Goal: Task Accomplishment & Management: Manage account settings

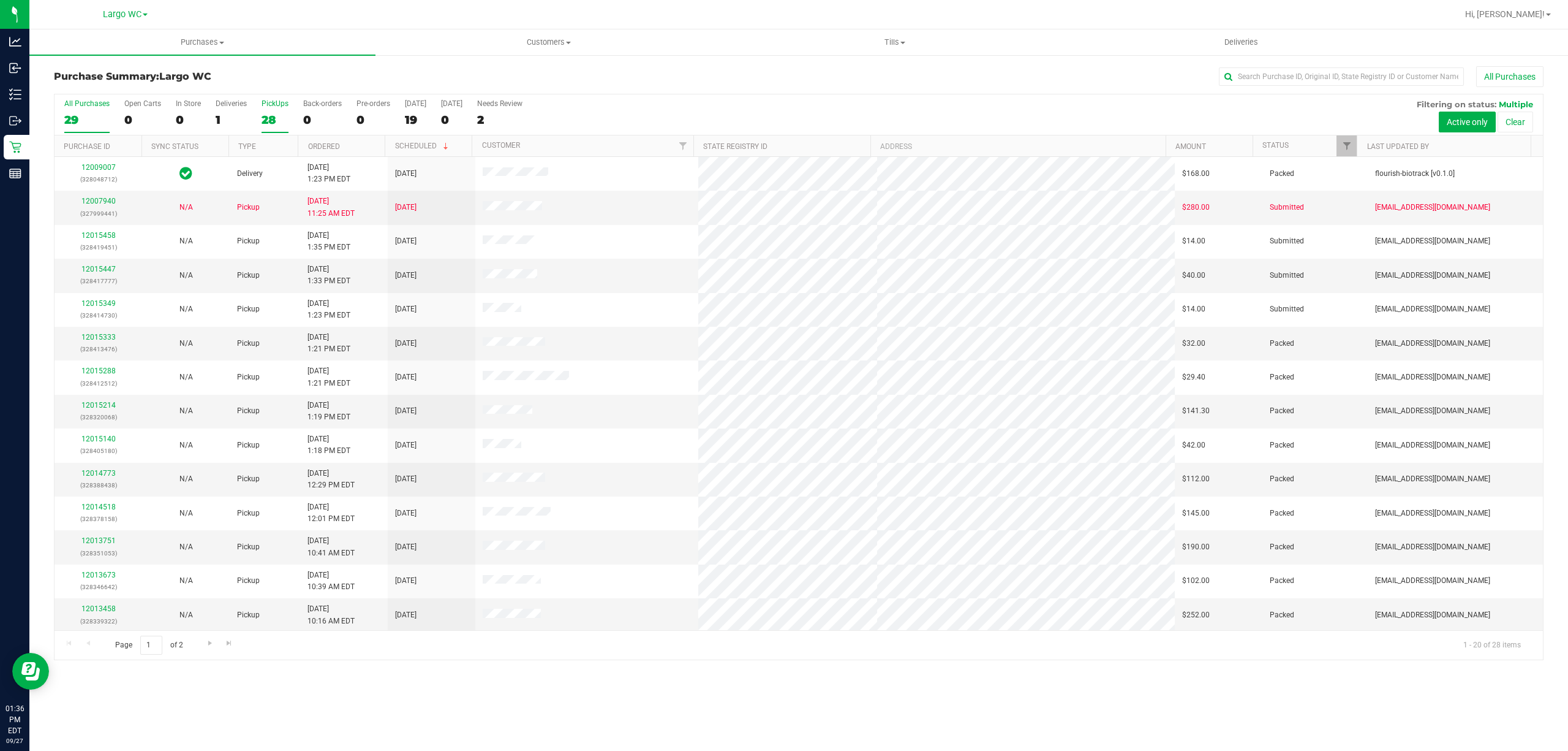
click at [275, 114] on div "28" at bounding box center [275, 120] width 27 height 14
click at [0, 0] on input "PickUps 28" at bounding box center [0, 0] width 0 height 0
click at [84, 270] on link "12015447" at bounding box center [98, 269] width 34 height 8
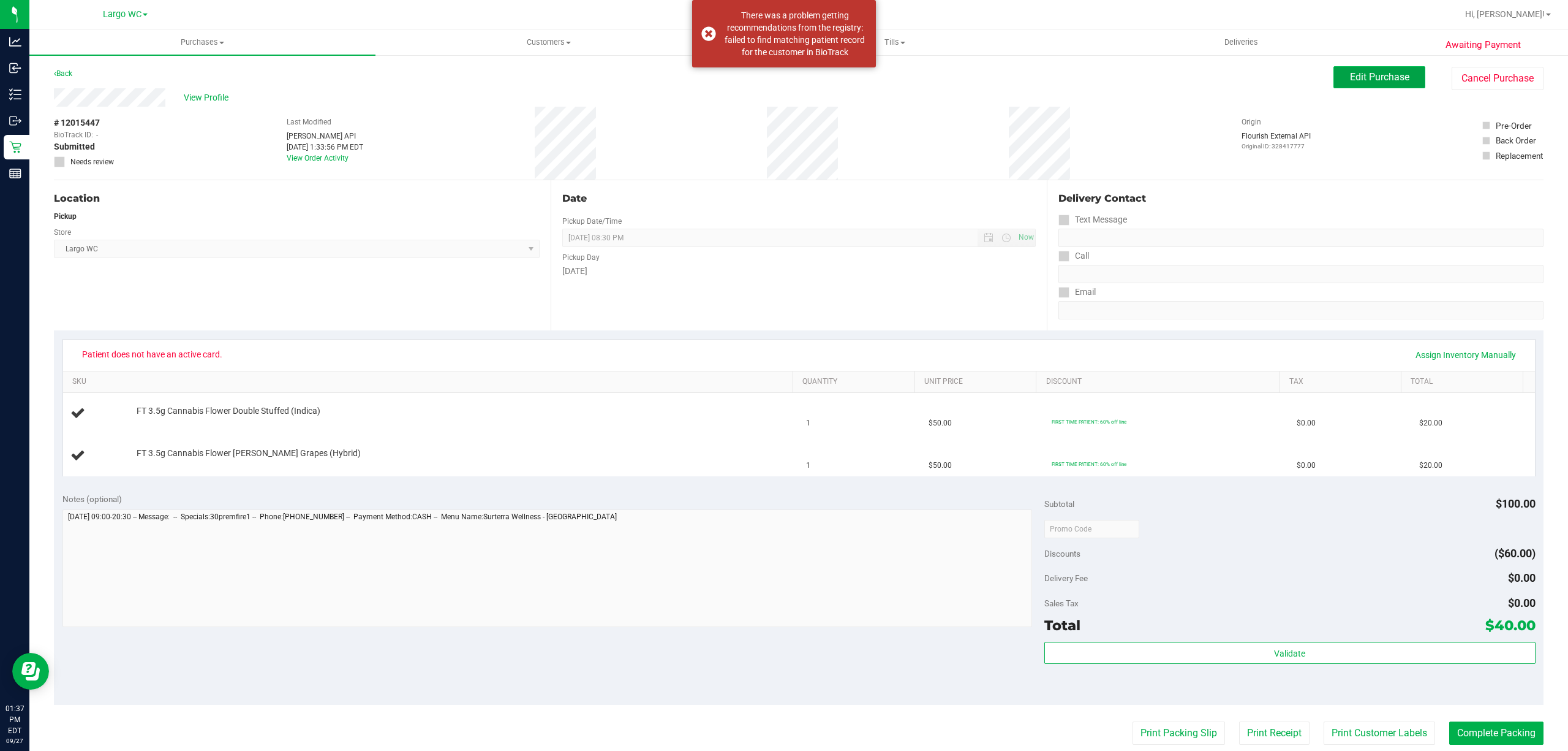
click at [1334, 74] on button "Edit Purchase" at bounding box center [1379, 77] width 92 height 22
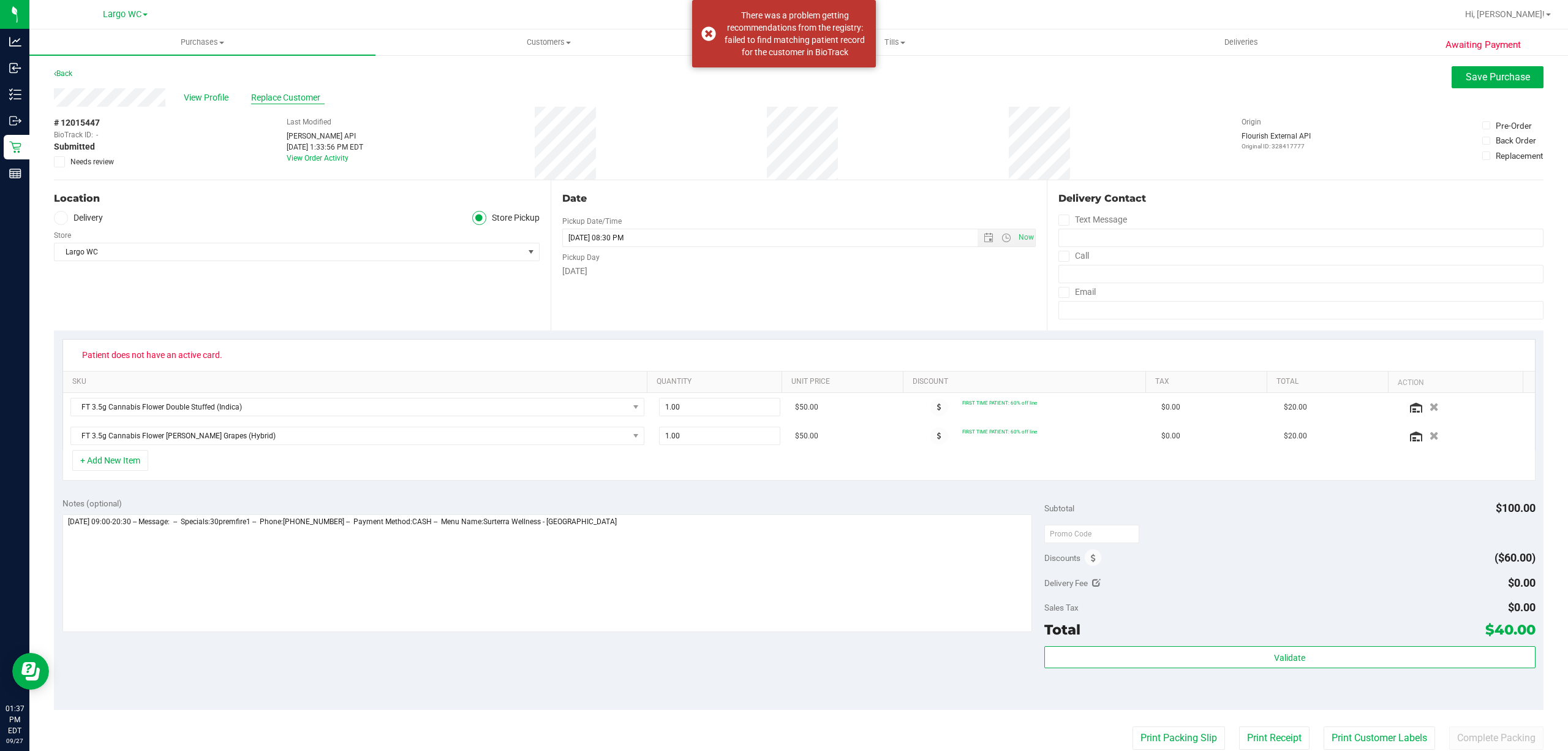
click at [305, 101] on span "Replace Customer" at bounding box center [288, 97] width 74 height 13
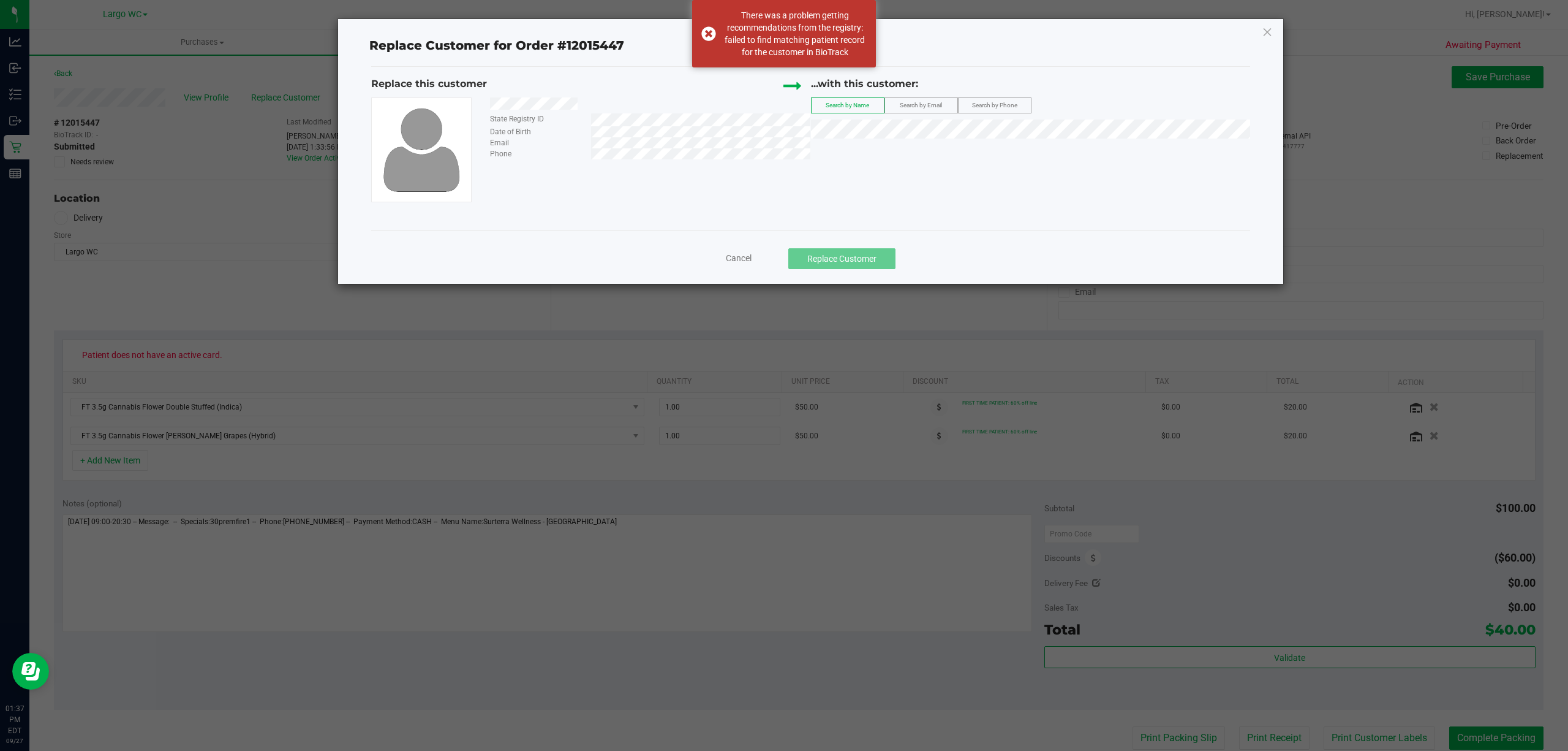
click at [1001, 109] on span "Search by Phone" at bounding box center [995, 105] width 45 height 7
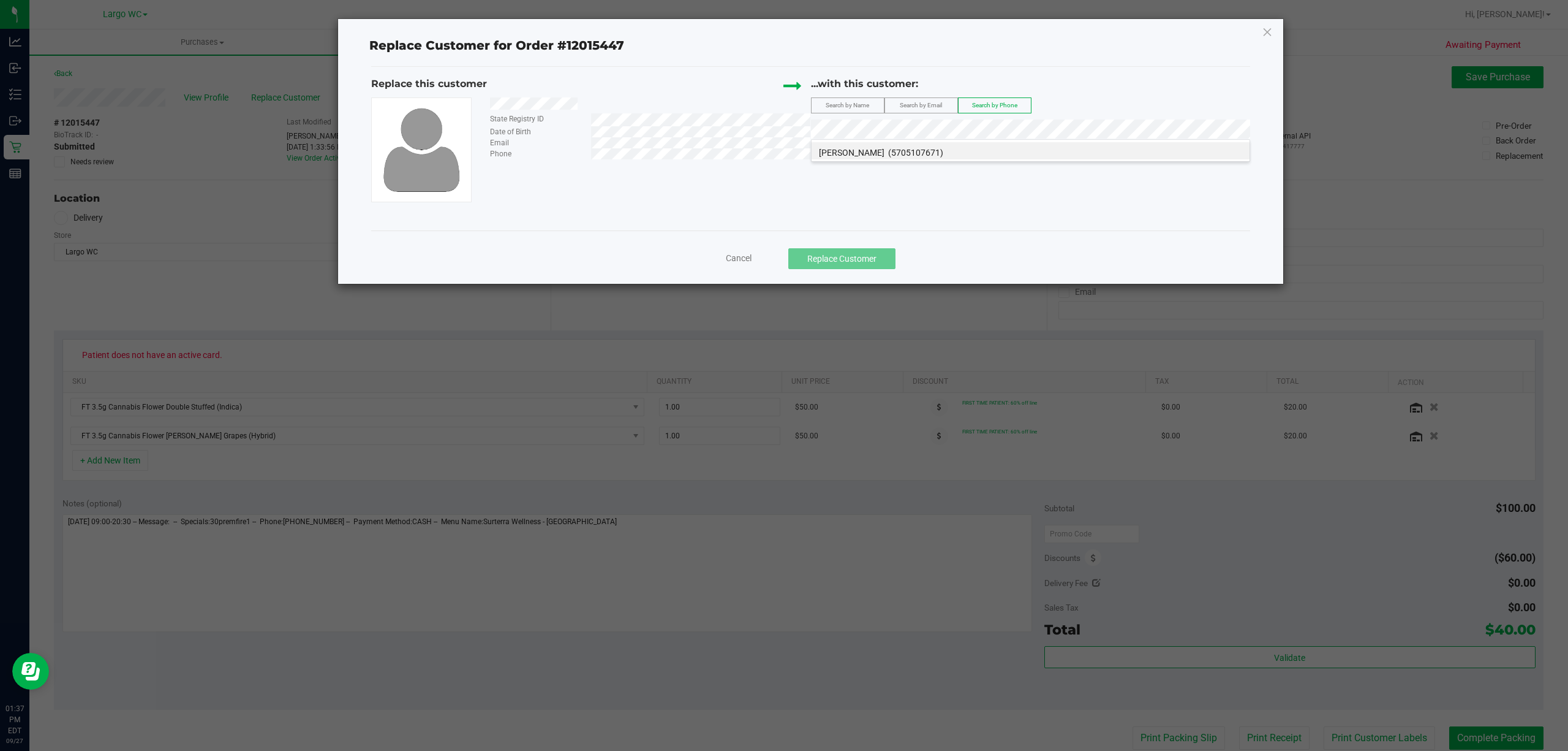
click at [873, 148] on span "[PERSON_NAME]" at bounding box center [851, 152] width 65 height 10
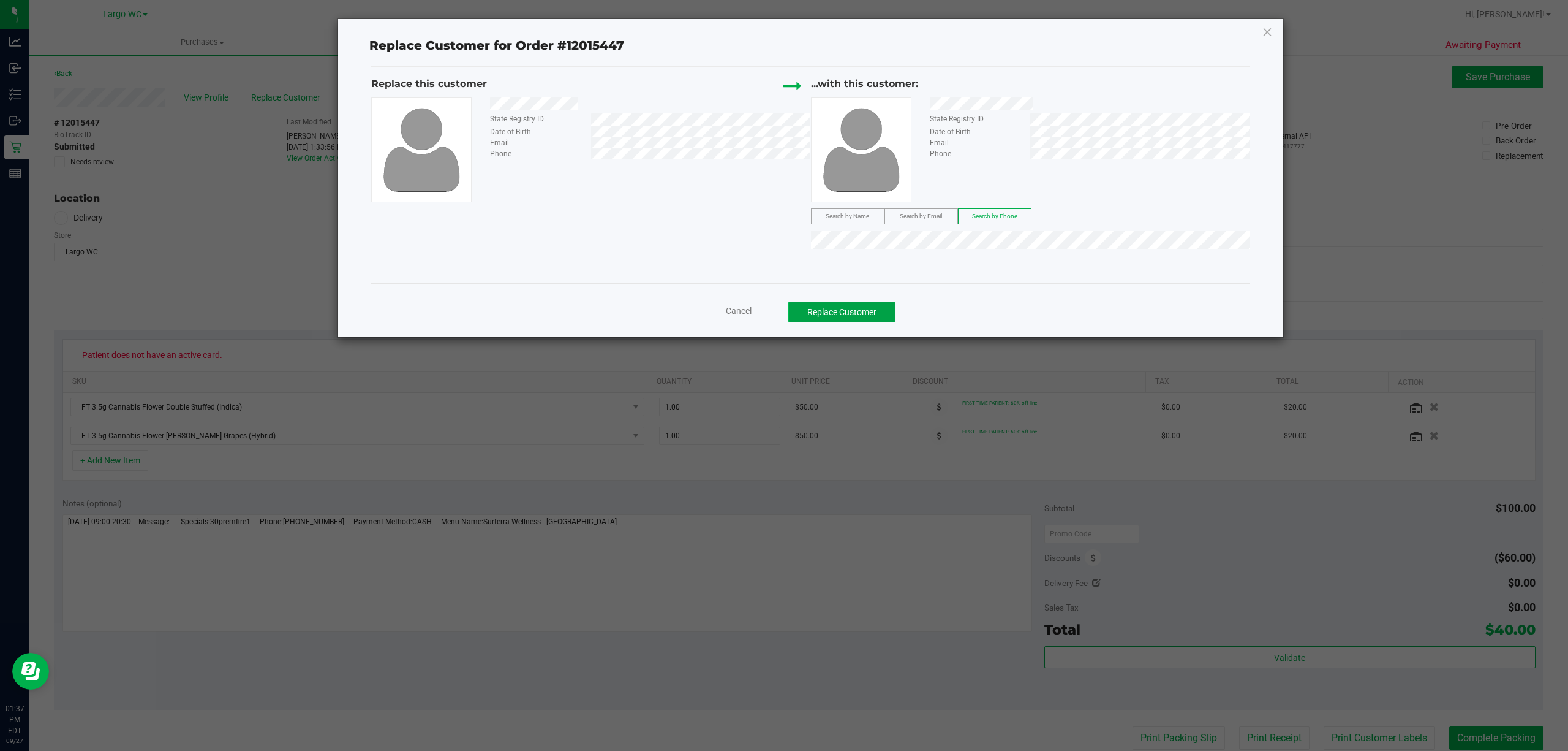
click at [848, 314] on button "Replace Customer" at bounding box center [842, 312] width 107 height 21
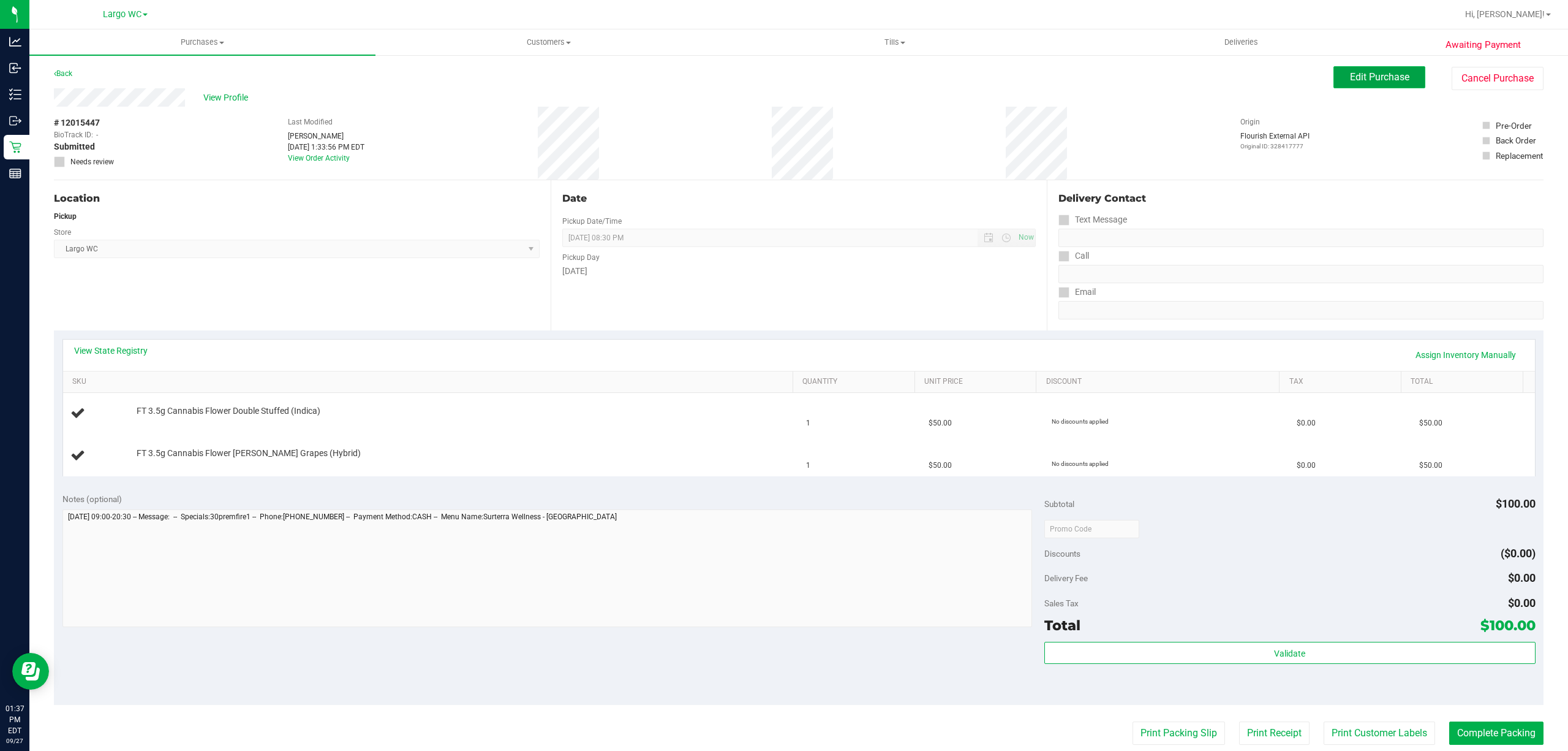
click at [1363, 74] on span "Edit Purchase" at bounding box center [1379, 77] width 59 height 12
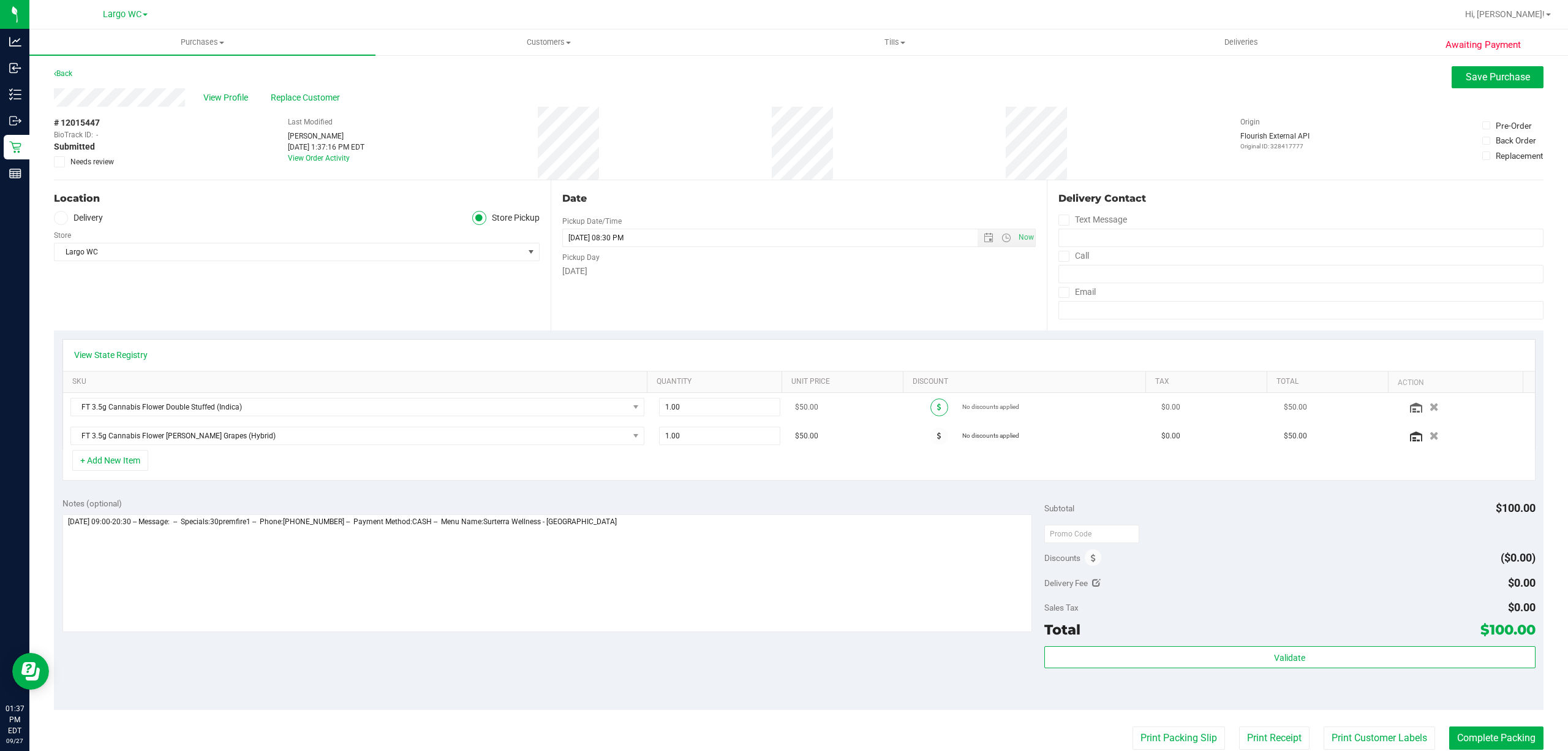
click at [937, 409] on icon at bounding box center [939, 406] width 4 height 8
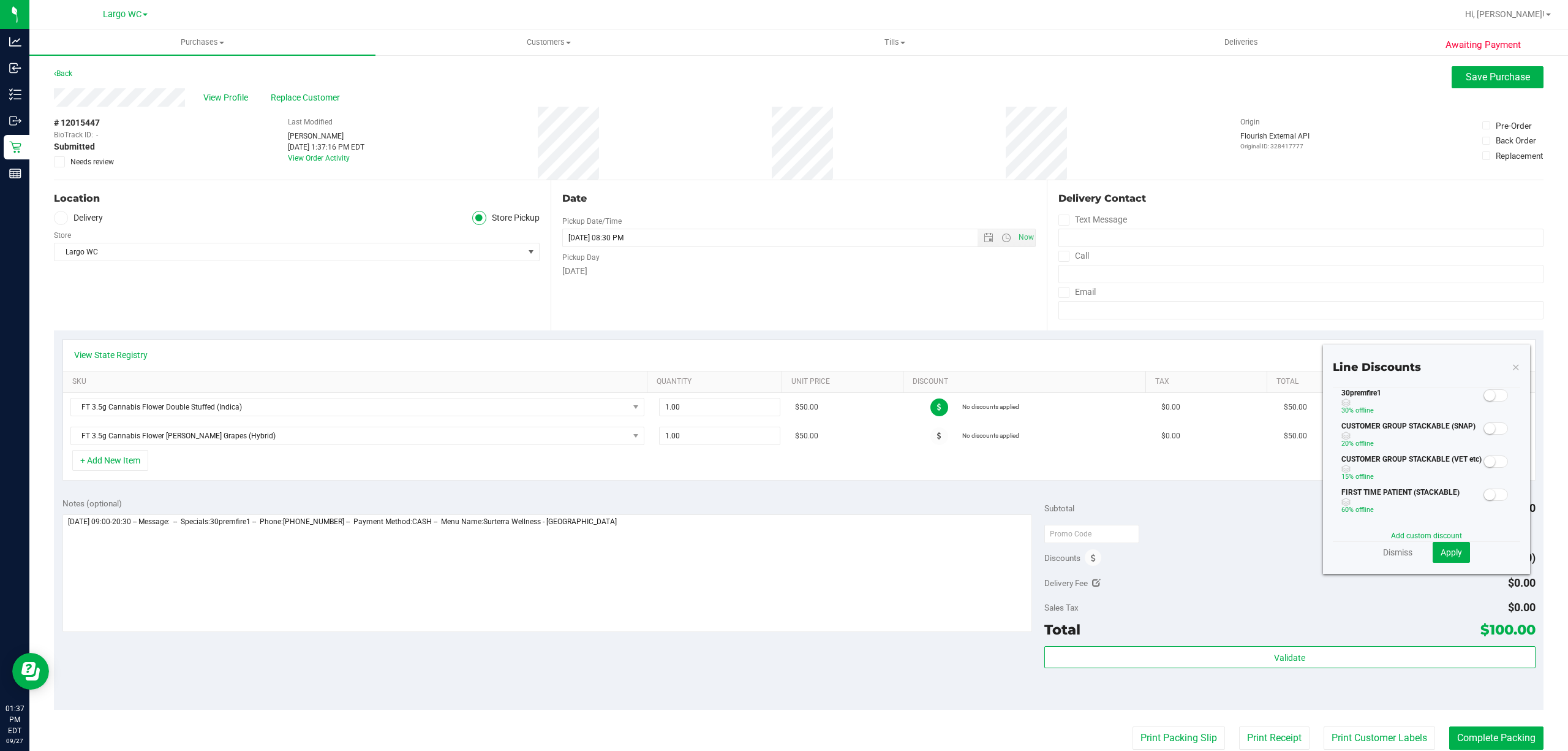
click at [1485, 401] on small at bounding box center [1490, 395] width 11 height 11
click at [1437, 559] on button "Apply" at bounding box center [1452, 552] width 38 height 21
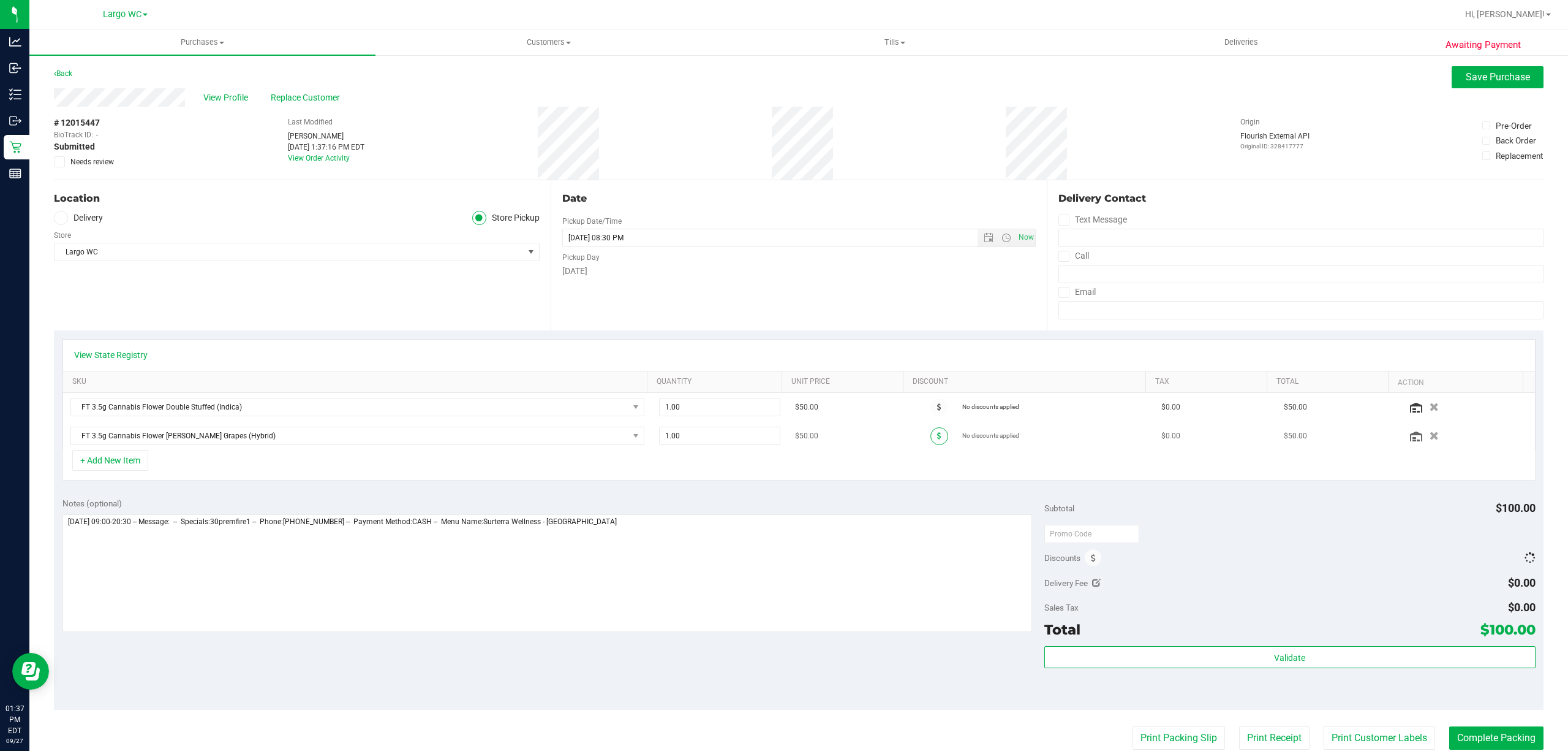
click at [931, 442] on span at bounding box center [940, 436] width 18 height 18
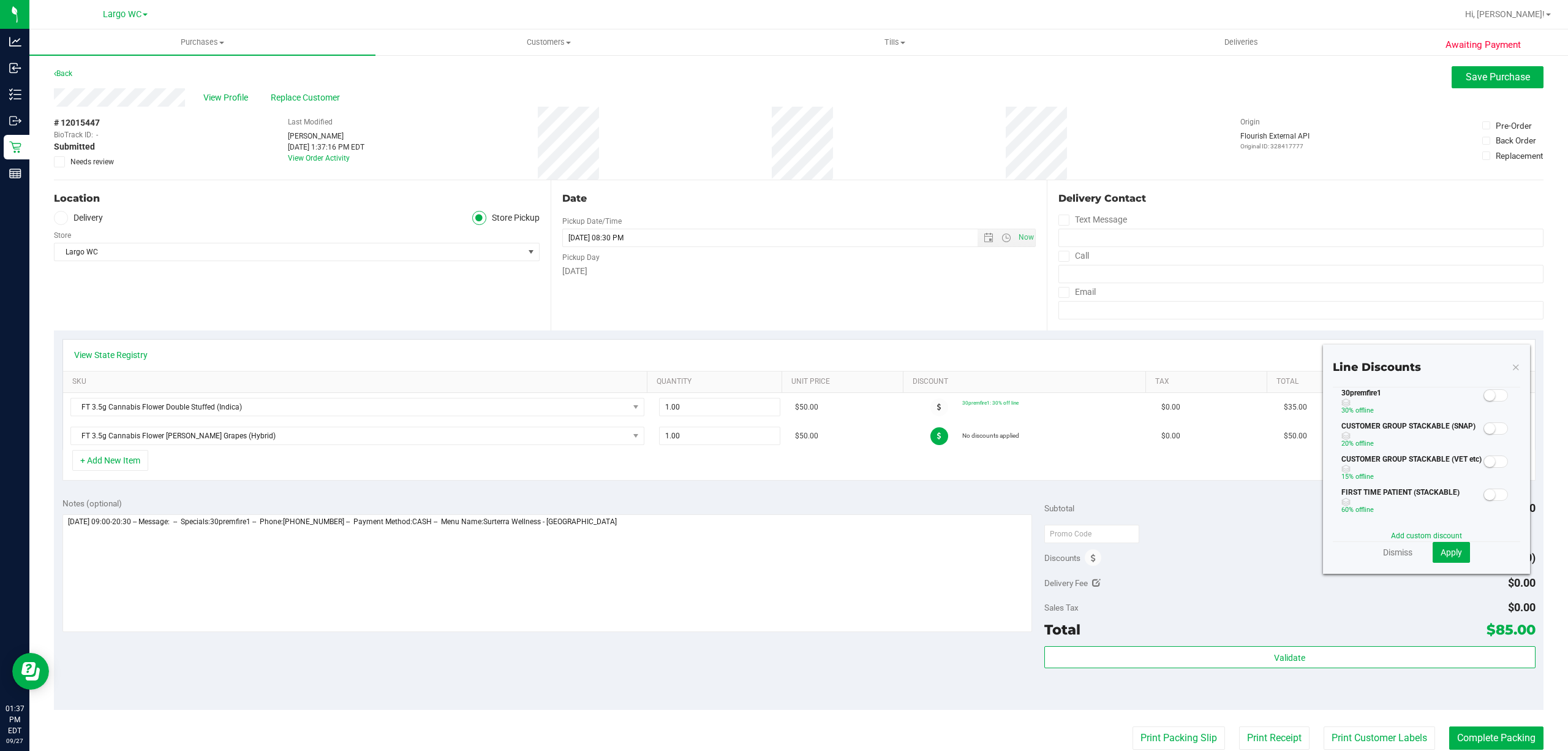
click at [1484, 402] on span at bounding box center [1496, 395] width 24 height 13
click at [1441, 552] on span "Apply" at bounding box center [1451, 552] width 22 height 10
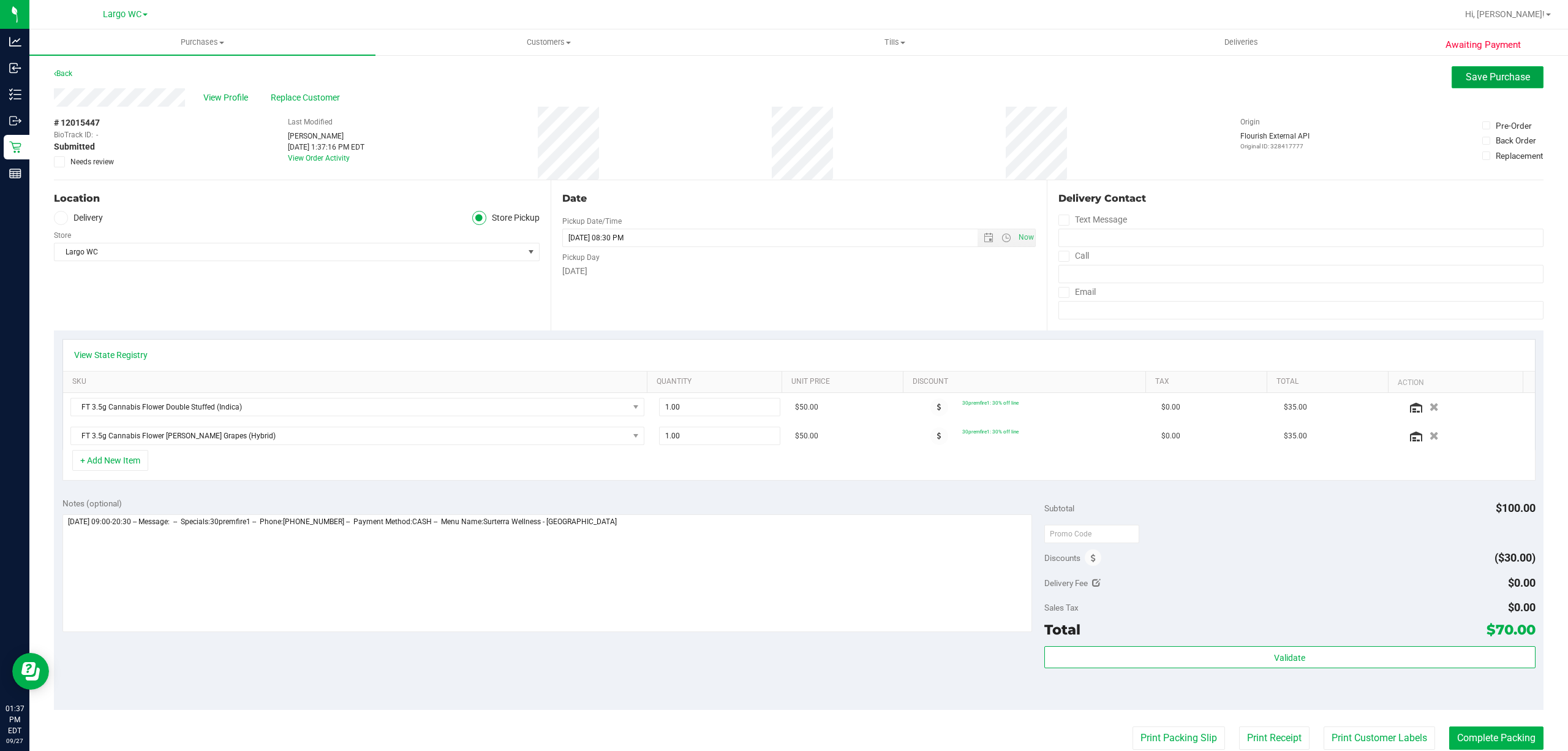
click at [1466, 74] on span "Save Purchase" at bounding box center [1498, 77] width 64 height 12
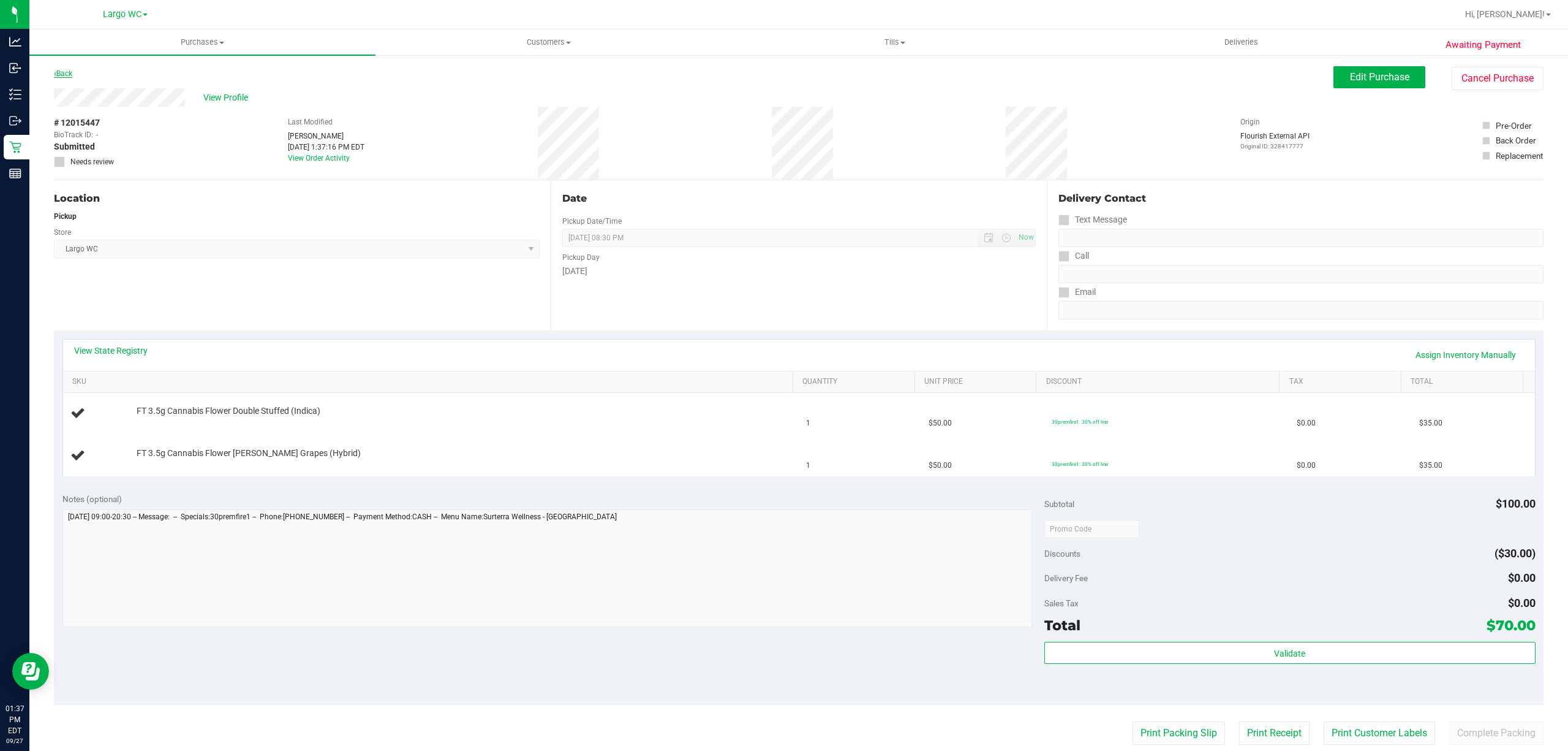
click at [66, 70] on link "Back" at bounding box center [63, 74] width 18 height 8
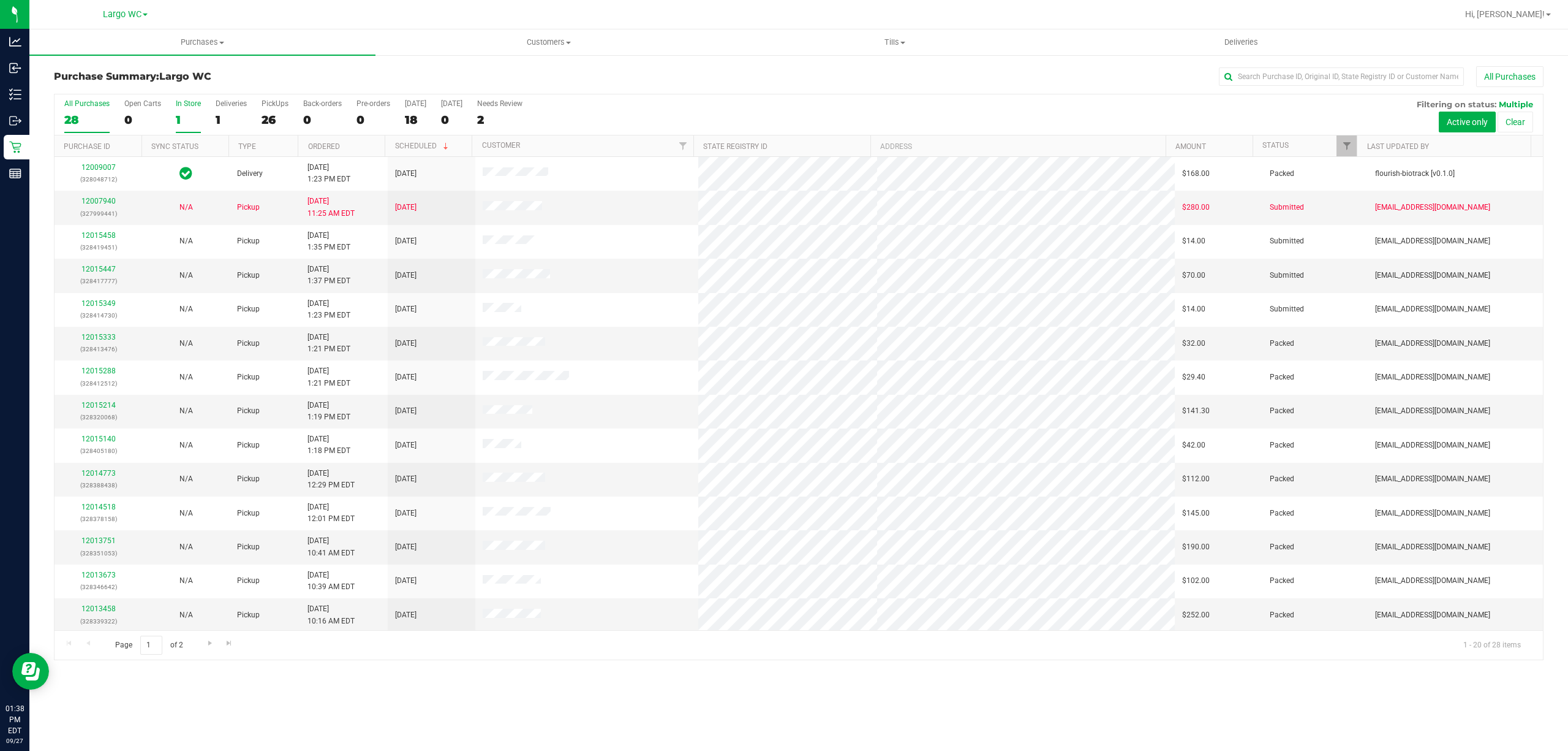
click at [194, 111] on label "In Store 1" at bounding box center [189, 116] width 25 height 33
click at [0, 0] on input "In Store 1" at bounding box center [0, 0] width 0 height 0
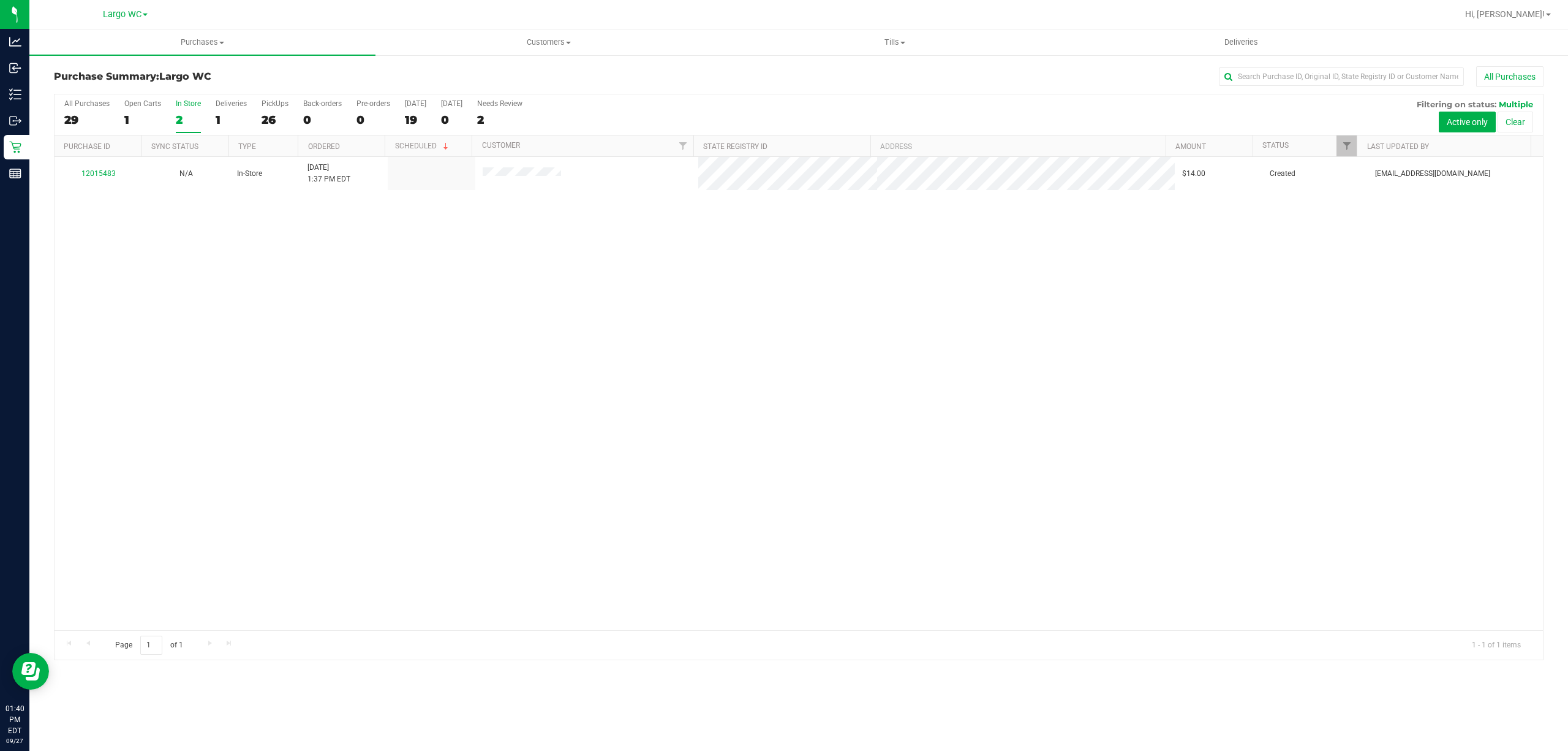
click at [198, 113] on label "In Store 2" at bounding box center [189, 116] width 25 height 33
click at [0, 0] on input "In Store 2" at bounding box center [0, 0] width 0 height 0
click at [295, 317] on div at bounding box center [799, 377] width 1489 height 565
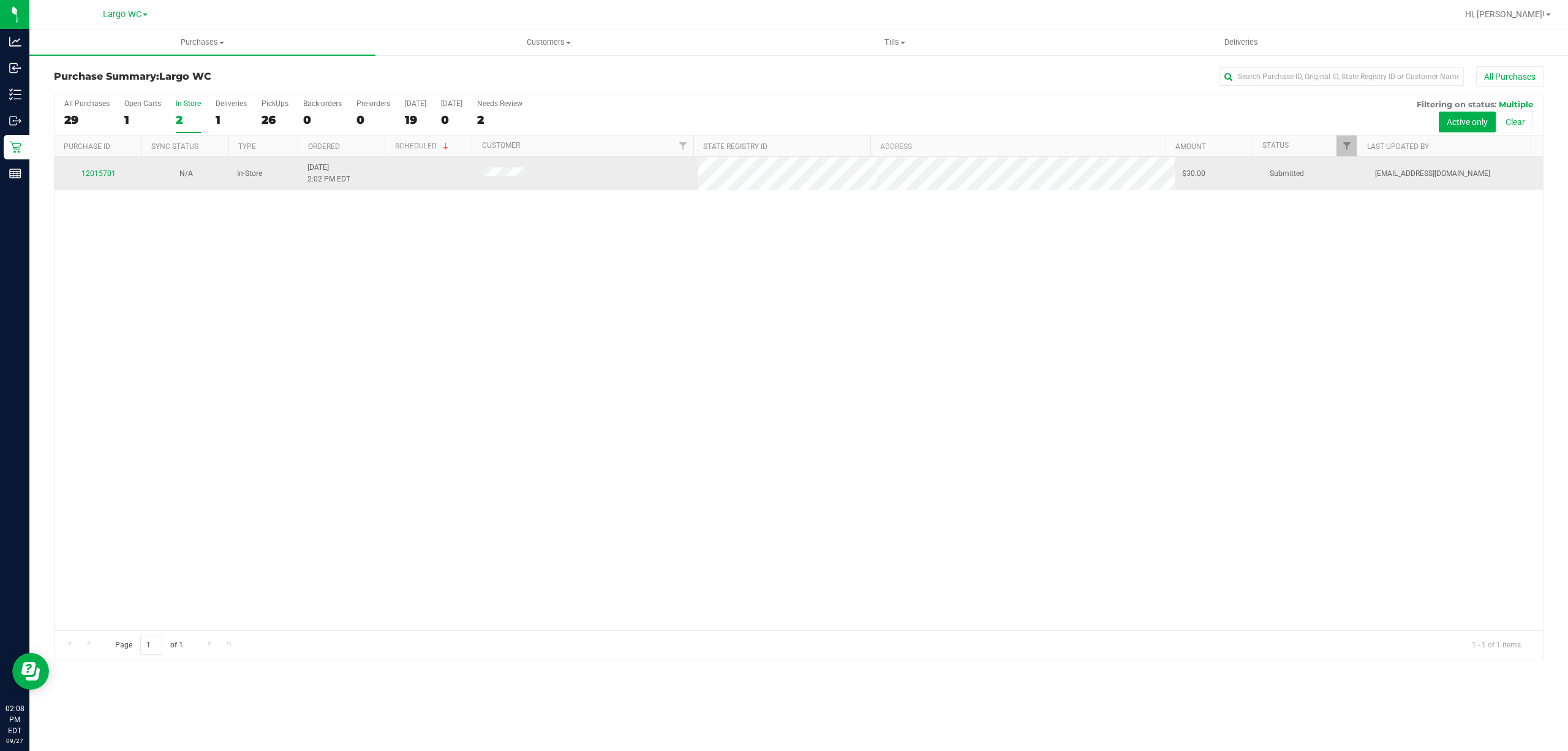
click at [98, 177] on div "12015701" at bounding box center [98, 173] width 73 height 12
click at [99, 185] on td "12015701" at bounding box center [98, 173] width 88 height 33
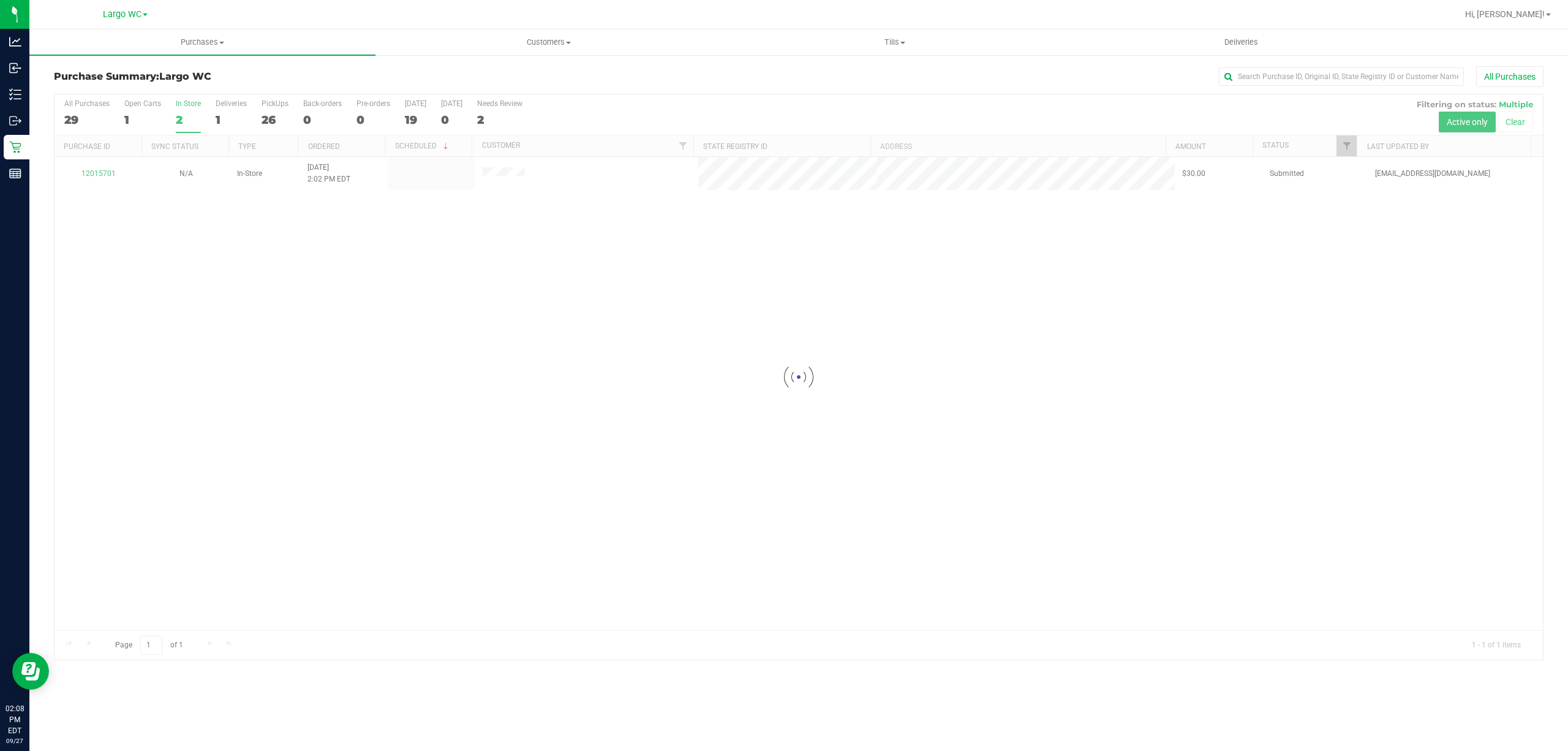
click at [96, 172] on div at bounding box center [799, 377] width 1489 height 565
click at [106, 166] on div at bounding box center [799, 377] width 1489 height 565
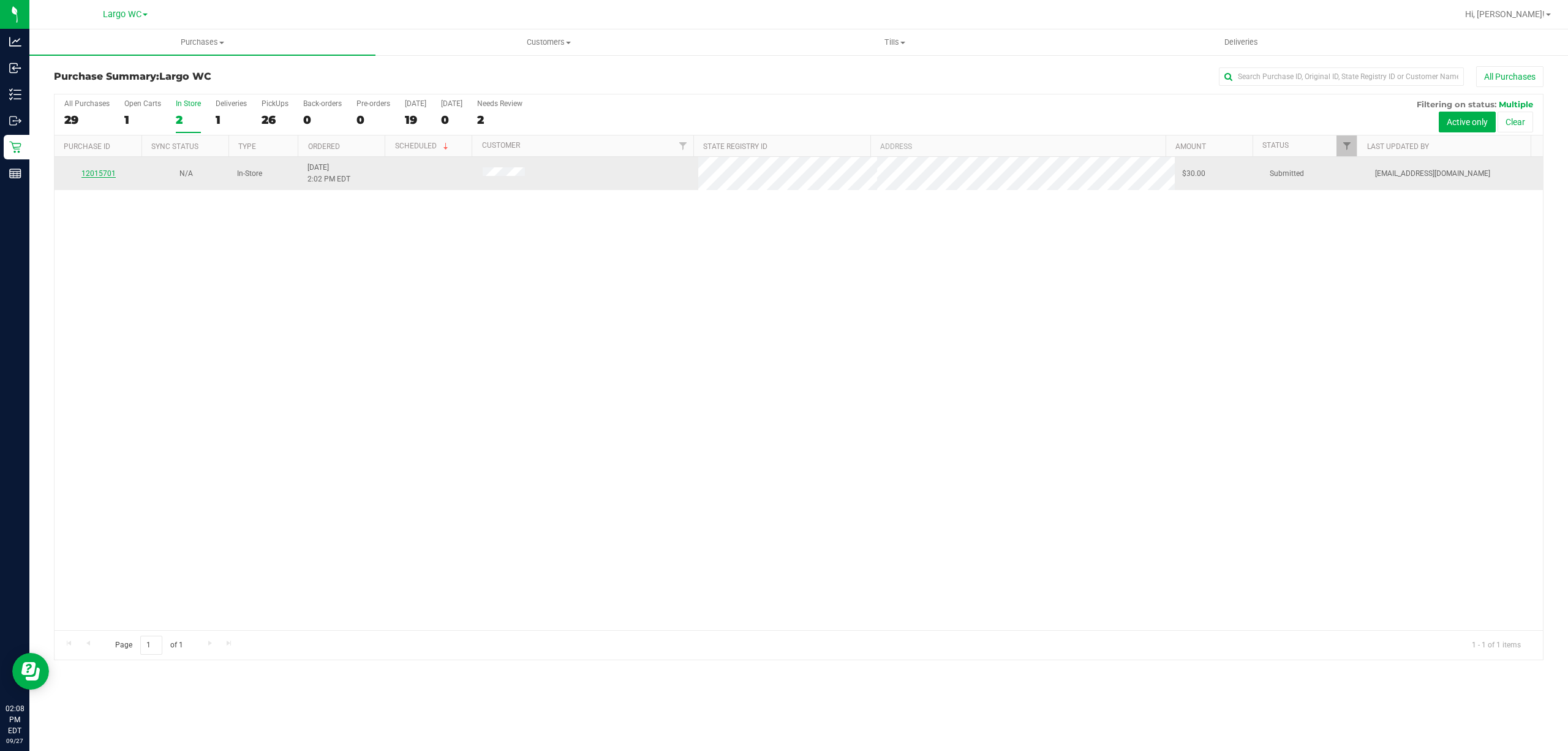
click at [94, 174] on link "12015701" at bounding box center [98, 173] width 34 height 8
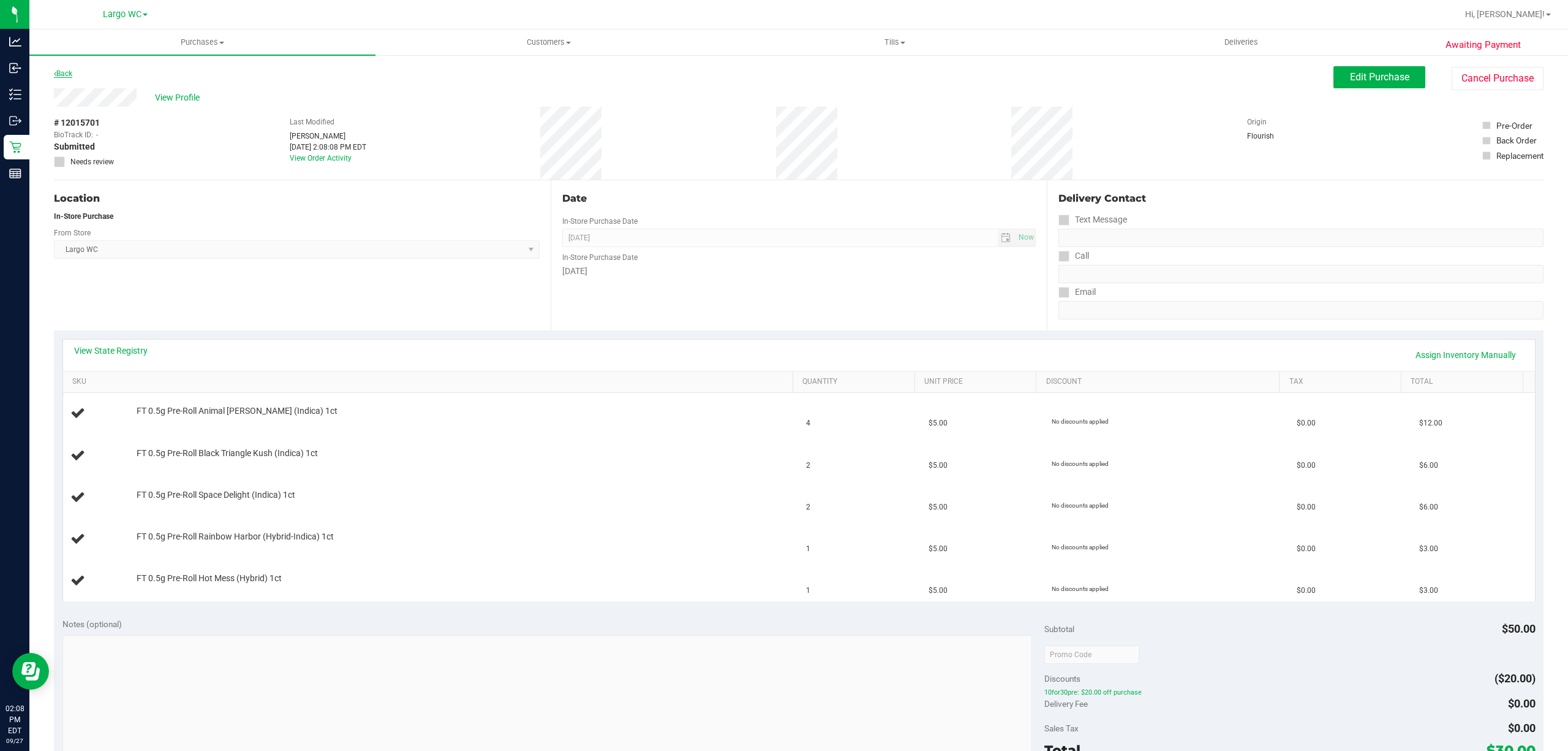
click at [64, 74] on link "Back" at bounding box center [63, 74] width 18 height 8
